Goal: Information Seeking & Learning: Learn about a topic

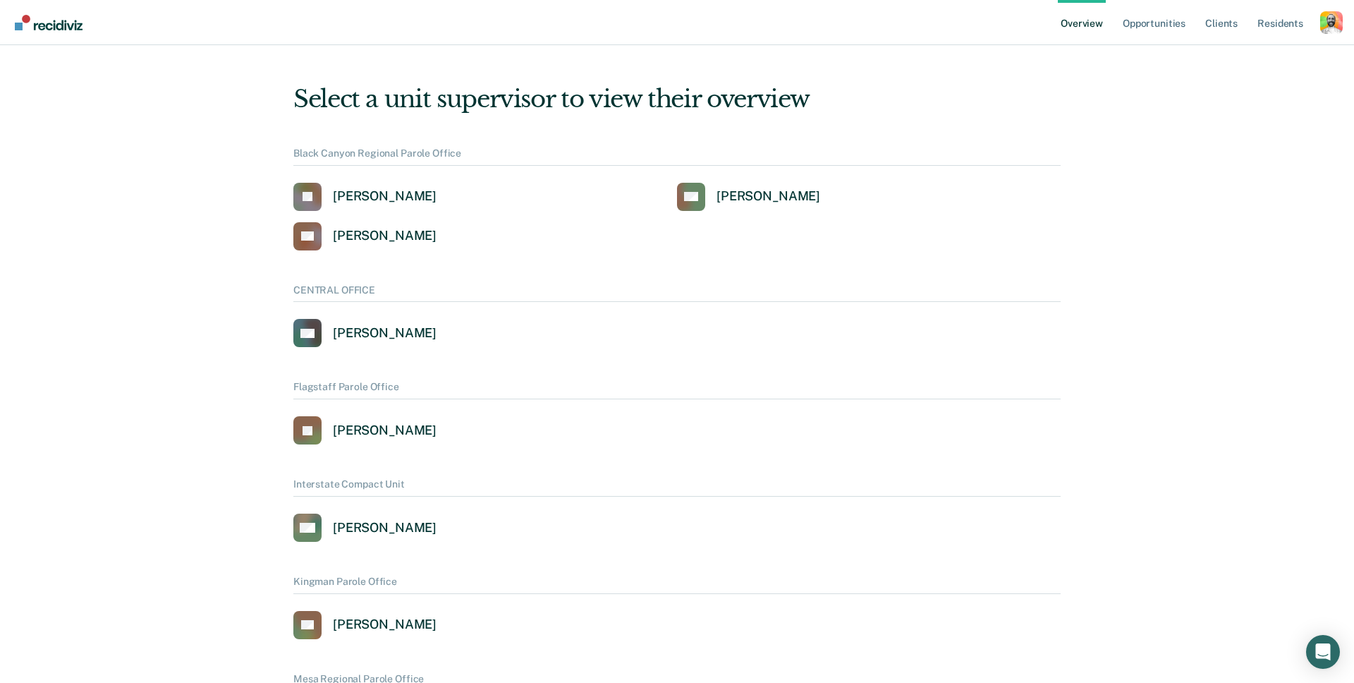
click at [1320, 18] on ul "Overview Opportunities Client s Resident s" at bounding box center [1189, 22] width 262 height 45
click at [1326, 20] on div "Profile dropdown button" at bounding box center [1331, 22] width 23 height 23
click at [1252, 63] on link "Profile" at bounding box center [1274, 65] width 91 height 12
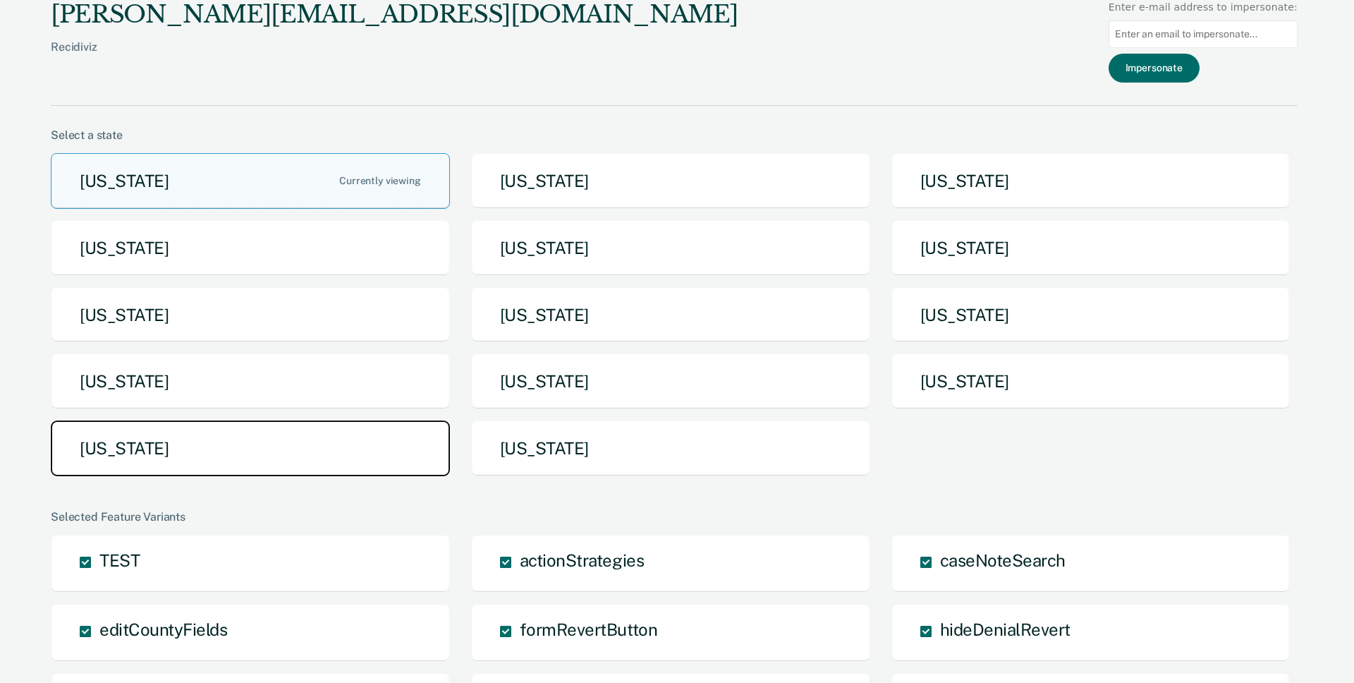
click at [253, 445] on button "[US_STATE]" at bounding box center [250, 448] width 399 height 56
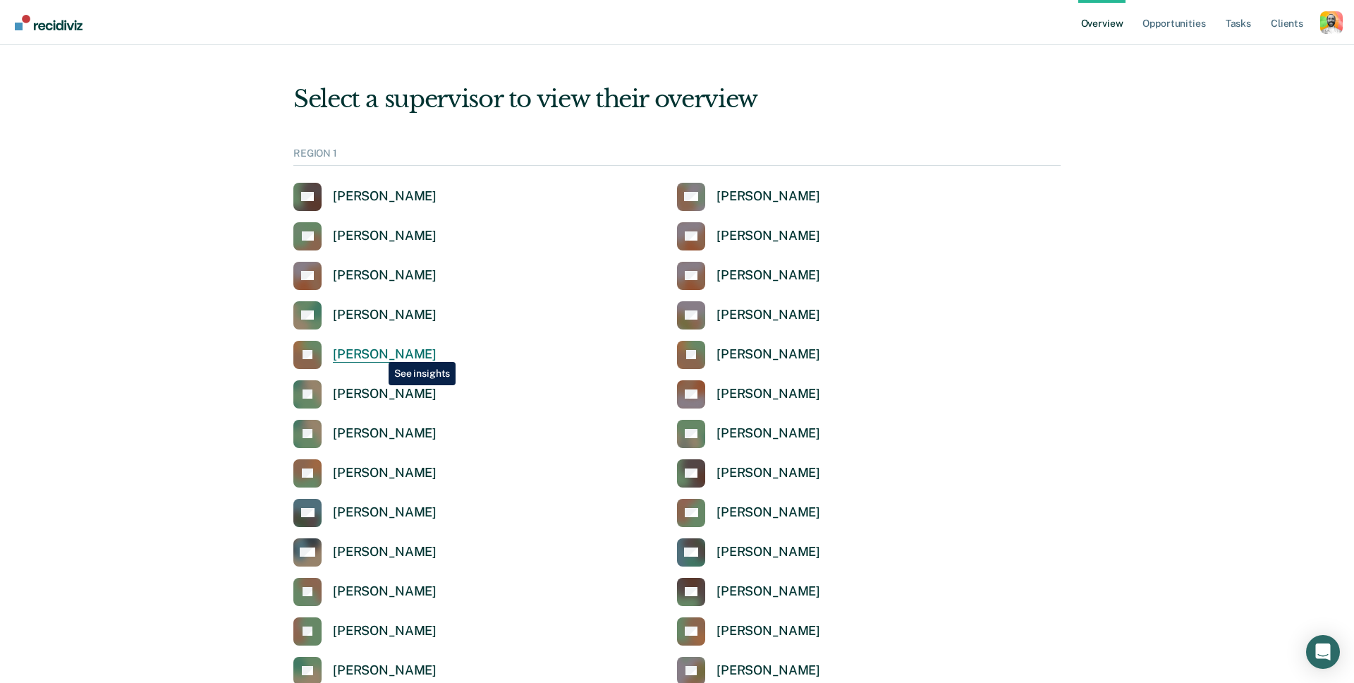
click at [378, 351] on div "[PERSON_NAME]" at bounding box center [385, 354] width 104 height 16
click at [328, 150] on div "REGION 1" at bounding box center [676, 156] width 767 height 18
click at [324, 150] on div "REGION 1" at bounding box center [676, 156] width 767 height 18
click at [340, 196] on div "[PERSON_NAME]" at bounding box center [385, 196] width 104 height 16
